Goal: Task Accomplishment & Management: Use online tool/utility

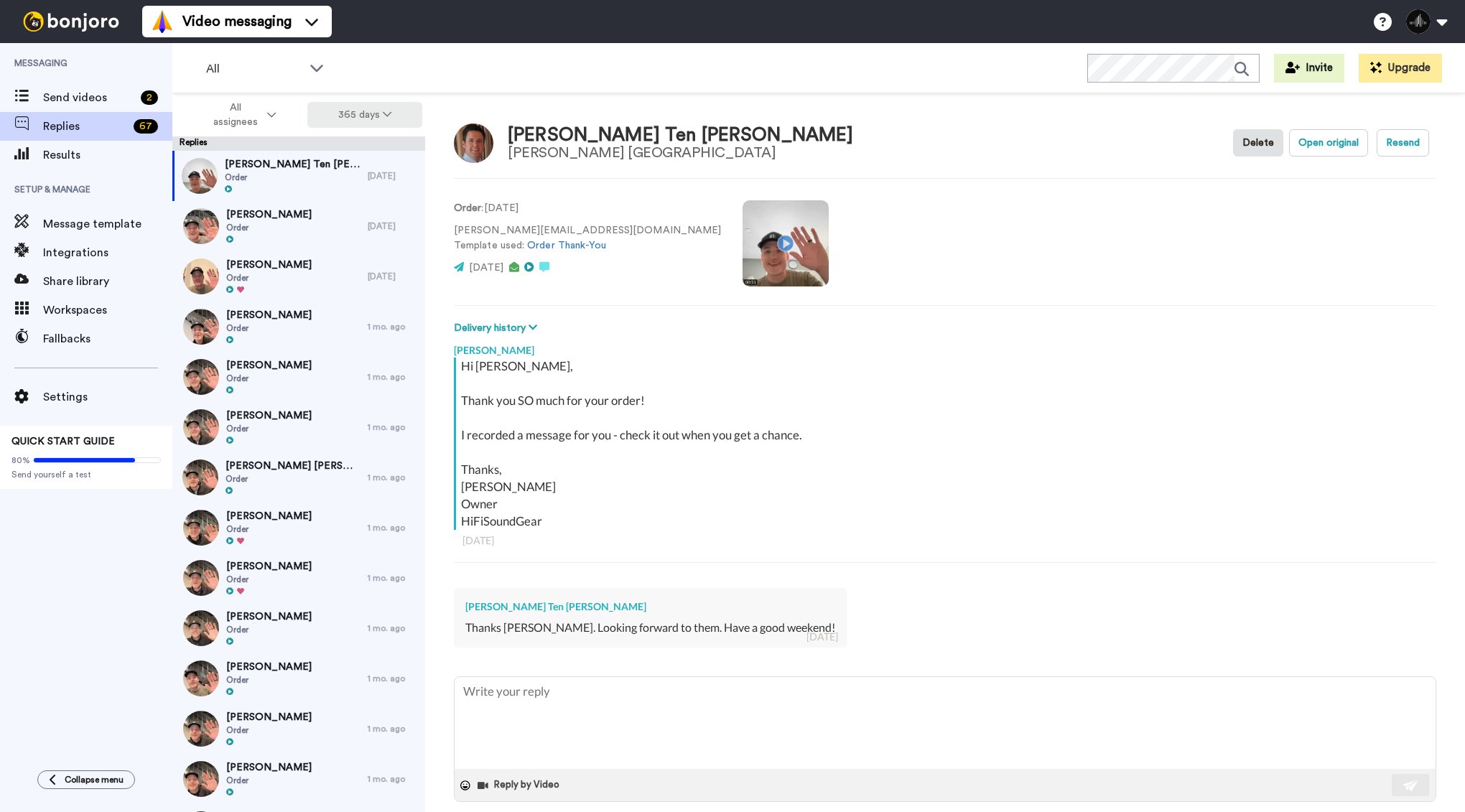
click at [339, 120] on button "365 days" at bounding box center [365, 115] width 116 height 26
click at [350, 251] on span "Month to date" at bounding box center [363, 247] width 74 height 11
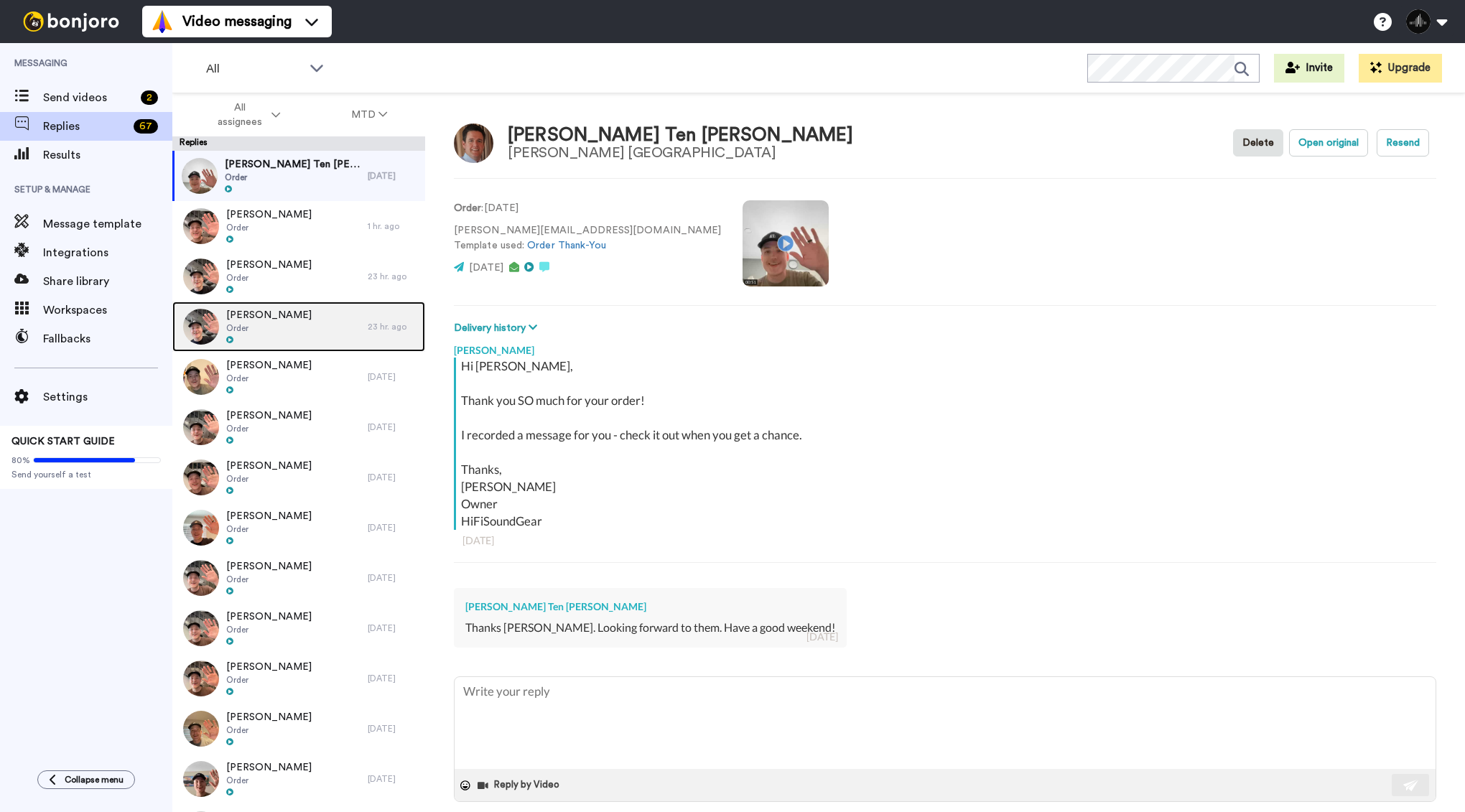
click at [308, 313] on div "[PERSON_NAME] Order" at bounding box center [269, 327] width 195 height 50
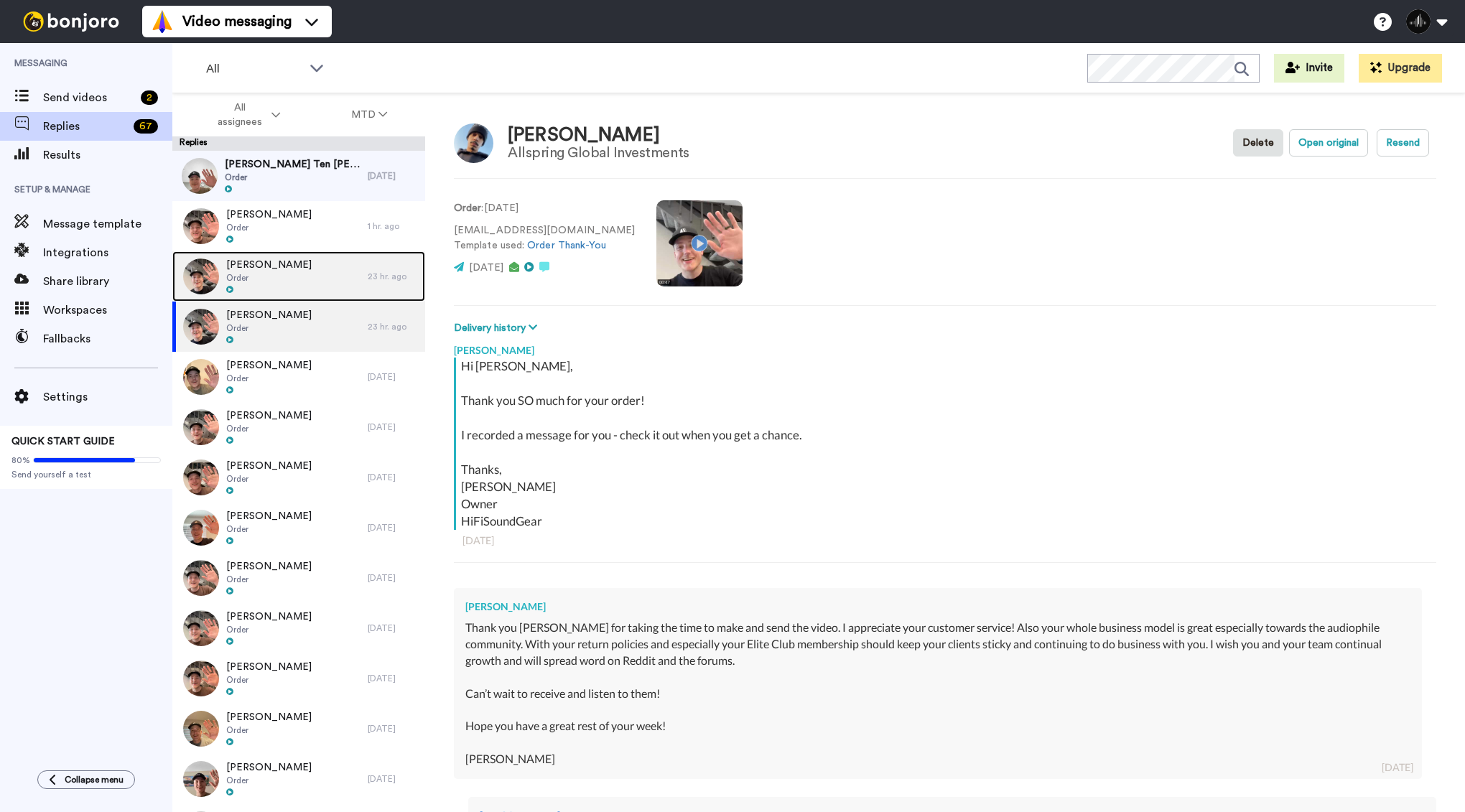
click at [322, 281] on div "[PERSON_NAME] Order" at bounding box center [269, 276] width 195 height 50
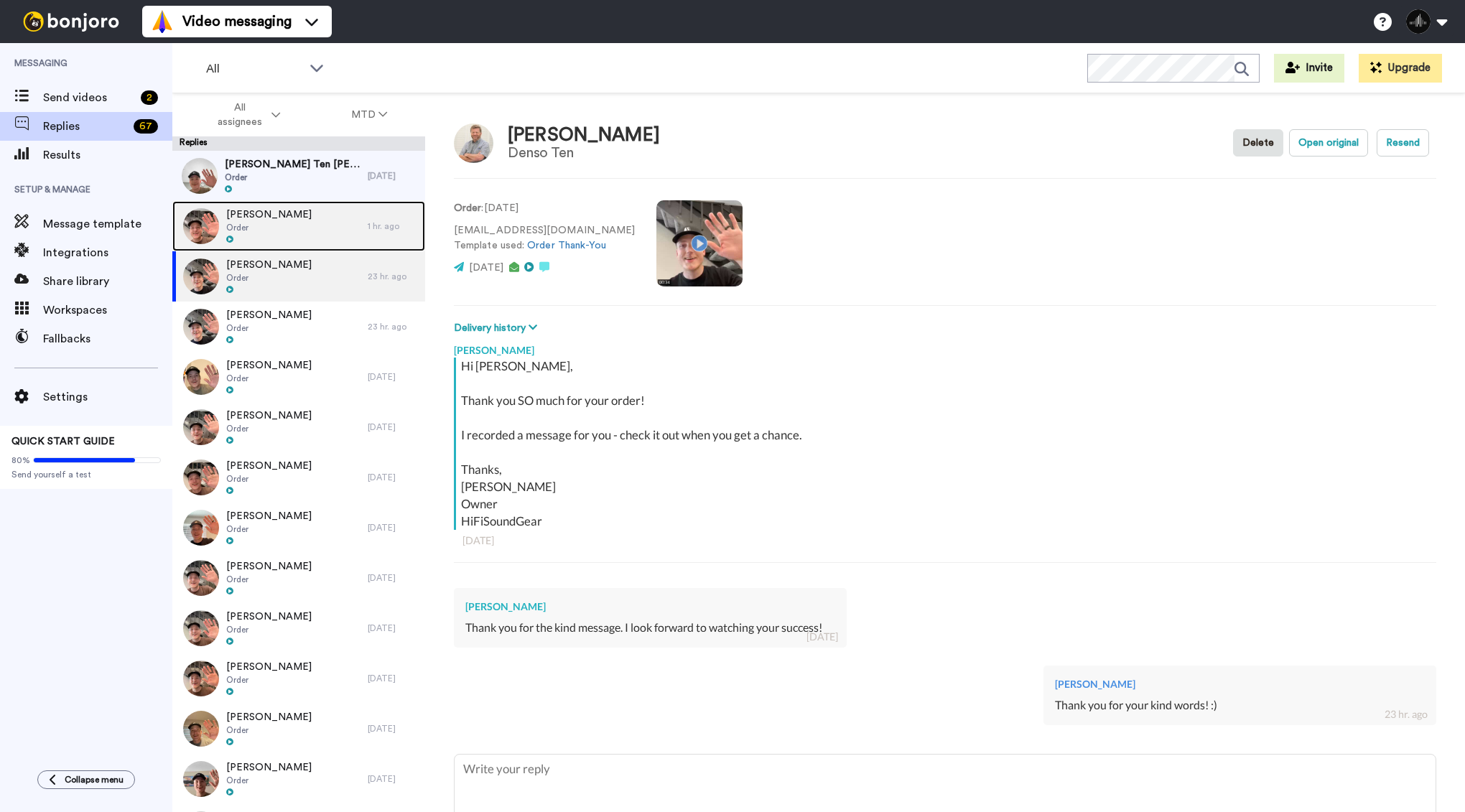
click at [348, 231] on div "[PERSON_NAME] Order" at bounding box center [269, 226] width 195 height 50
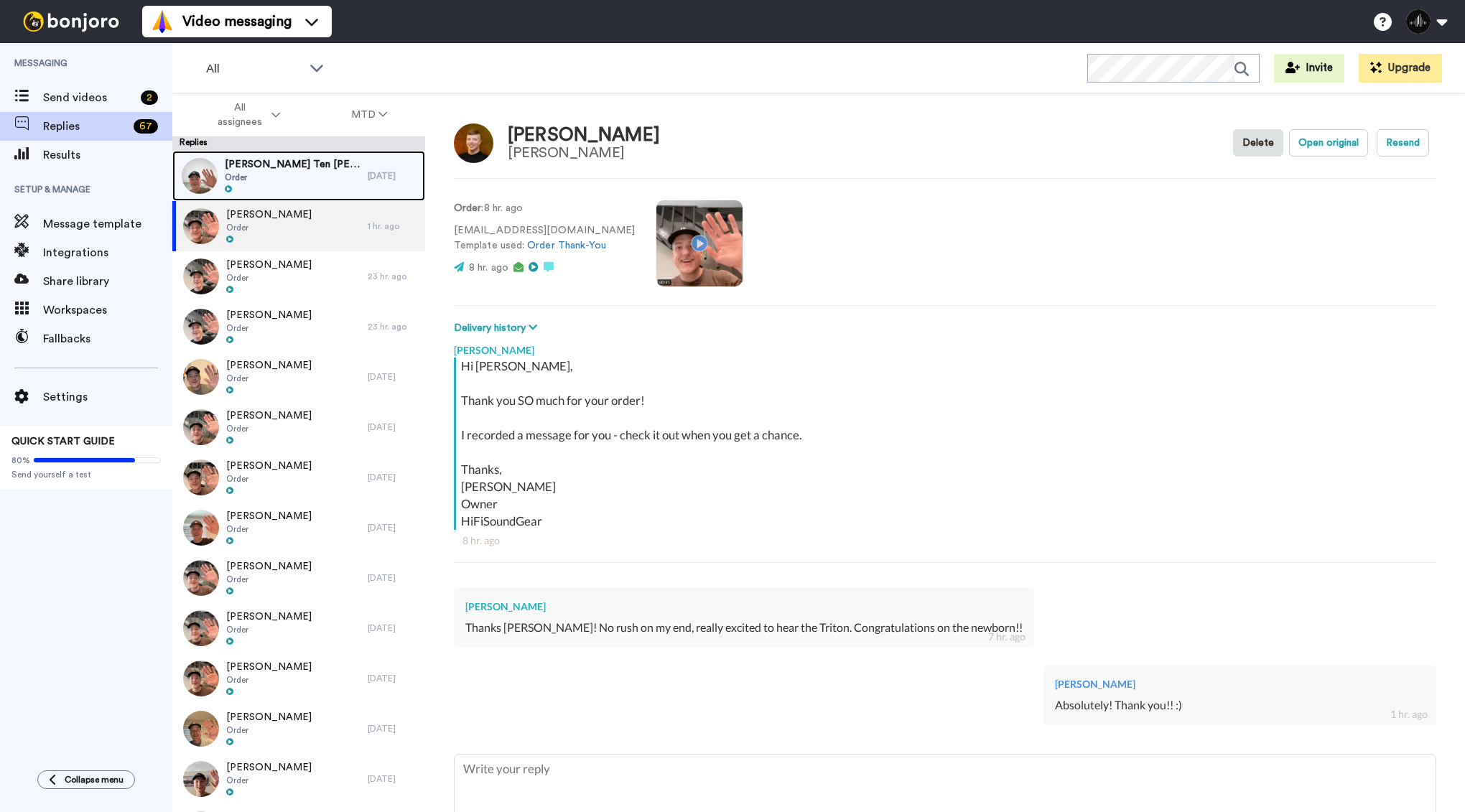
click at [329, 177] on div "[PERSON_NAME] Ten [PERSON_NAME] Order" at bounding box center [269, 175] width 195 height 50
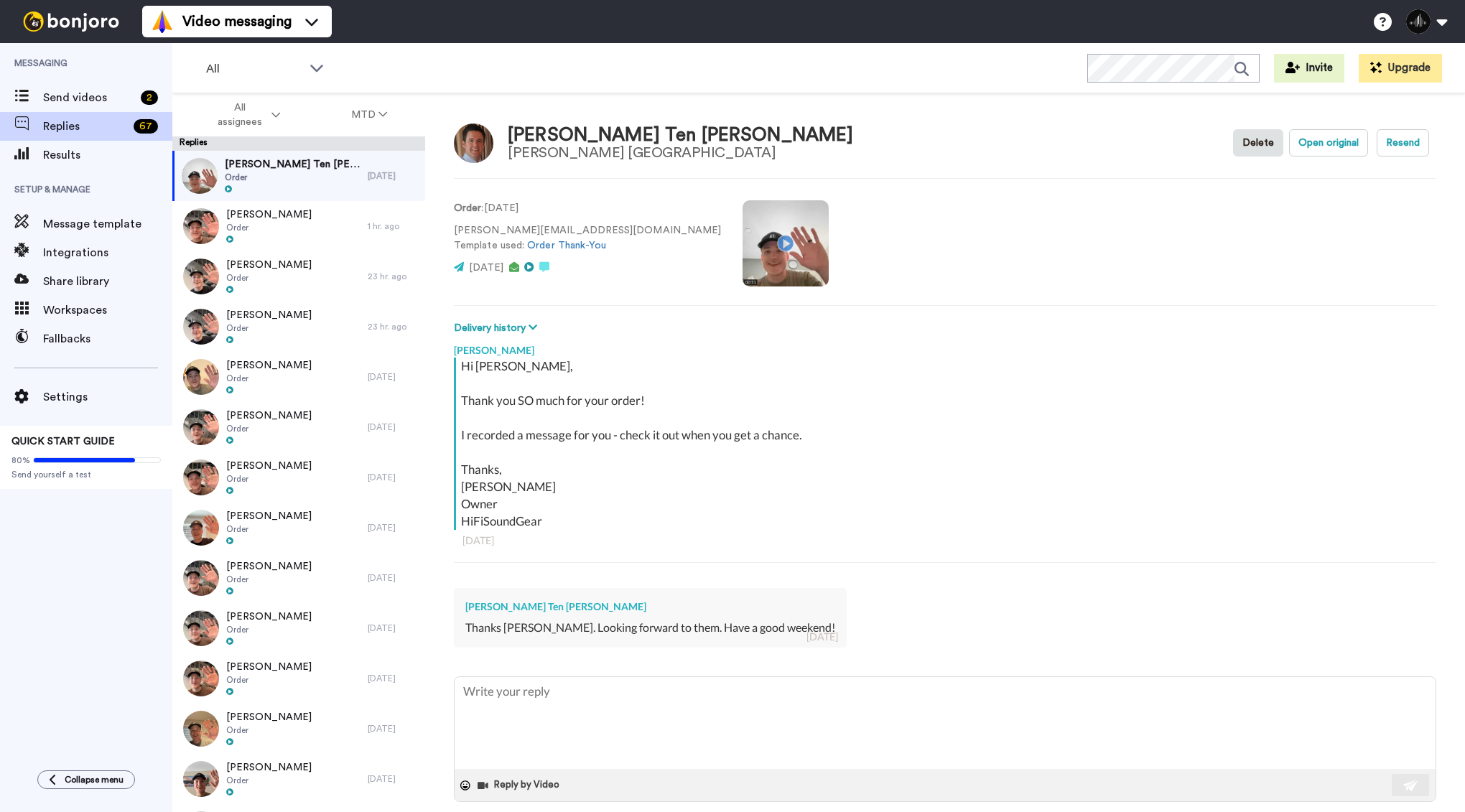
click at [1000, 82] on div "All WORKSPACES View all All Default Task List + Add a new workspace Invite Upgr…" at bounding box center [818, 68] width 1293 height 50
type textarea "x"
